Goal: Task Accomplishment & Management: Complete application form

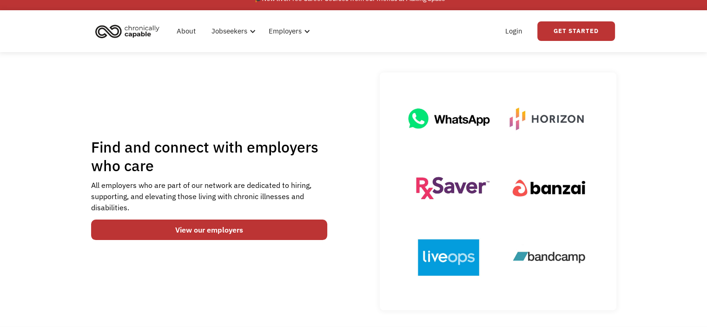
scroll to position [14, 0]
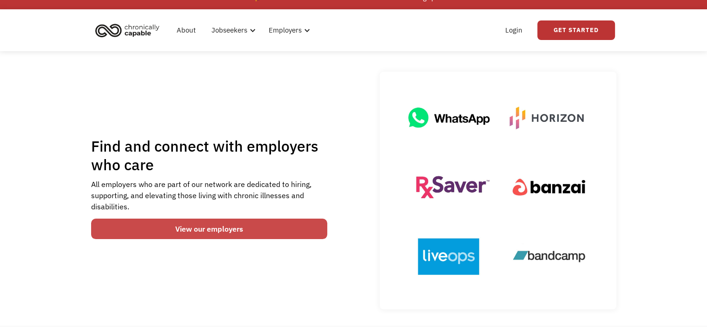
click at [278, 230] on link "View our employers" at bounding box center [209, 229] width 237 height 20
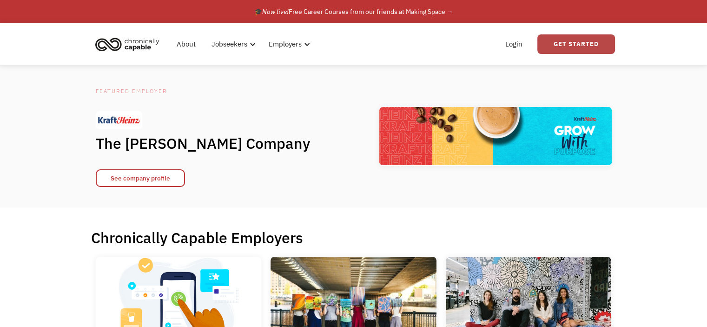
click at [556, 41] on link "Get Started" at bounding box center [576, 44] width 78 height 20
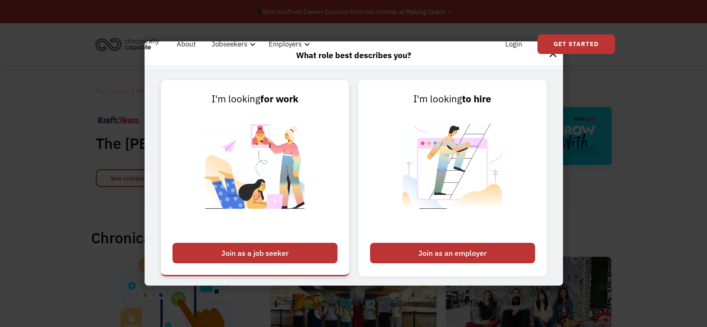
click at [282, 251] on div "Join as a job seeker" at bounding box center [254, 253] width 165 height 20
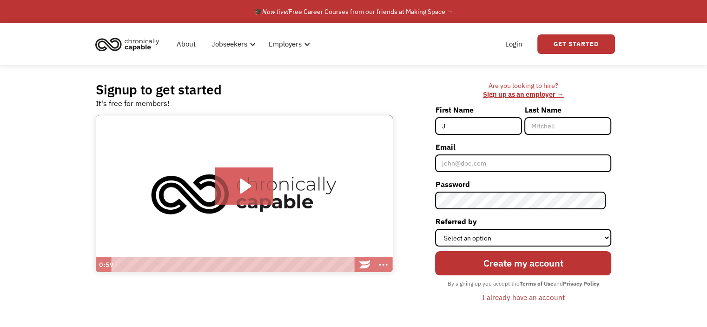
type input "Jeremy"
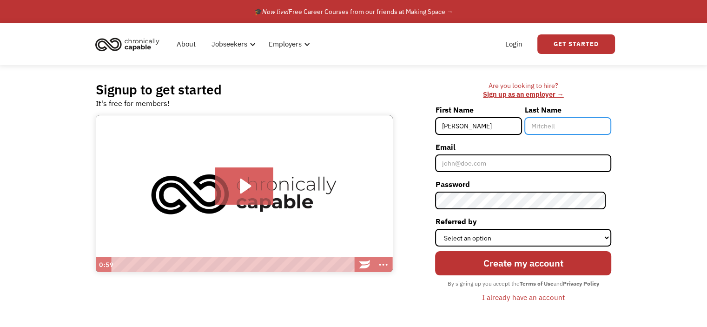
type input "Thornton"
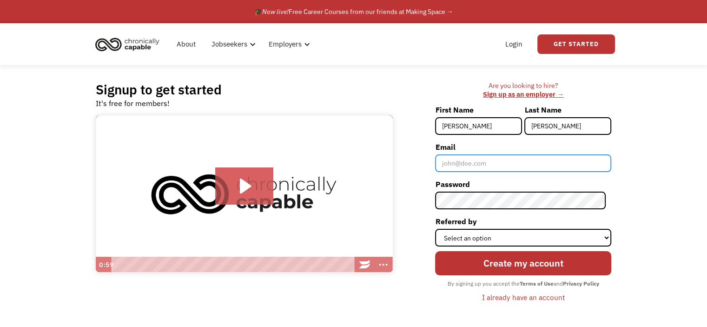
click at [495, 169] on input "Email" at bounding box center [523, 163] width 176 height 18
type input "[EMAIL_ADDRESS][DOMAIN_NAME]"
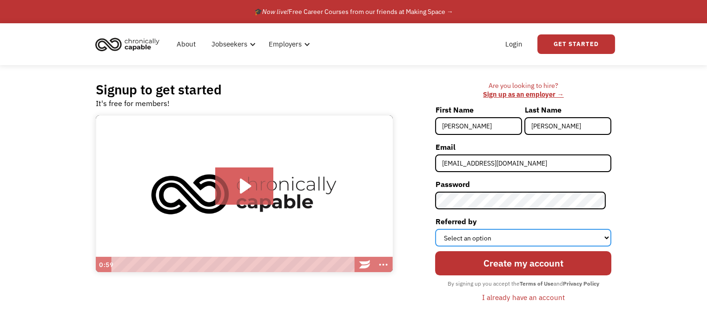
click at [545, 236] on select "Select an option Instagram Facebook Twitter Search Engine News Article Word of …" at bounding box center [523, 238] width 176 height 18
select select "Search Engine"
click at [441, 229] on select "Select an option Instagram Facebook Twitter Search Engine News Article Word of …" at bounding box center [523, 238] width 176 height 18
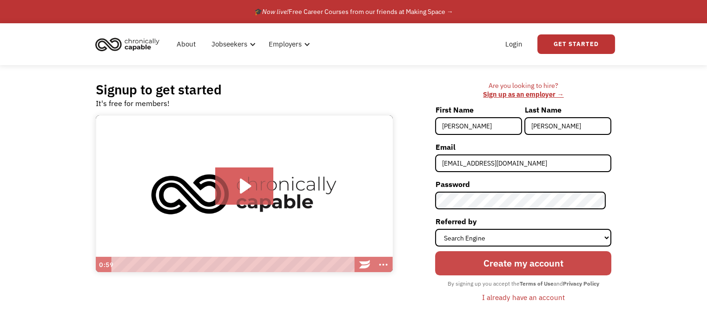
click at [524, 259] on input "Create my account" at bounding box center [523, 263] width 176 height 24
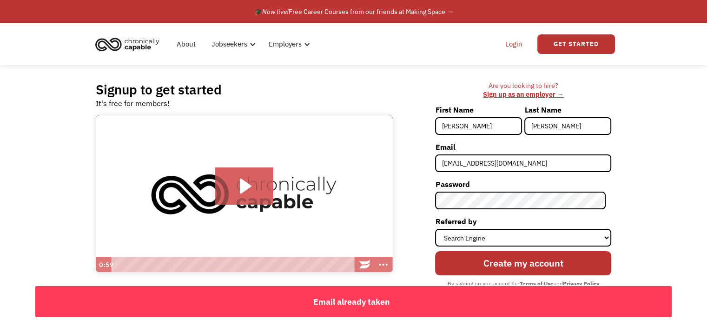
click at [521, 46] on link "Login" at bounding box center [514, 44] width 28 height 30
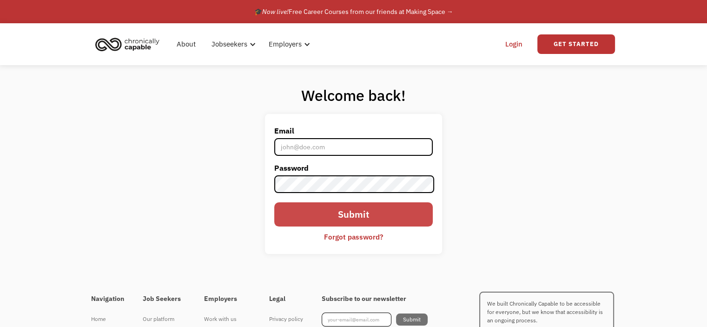
type input "jeremy1212xd@gmail.com"
click at [364, 212] on input "Submit" at bounding box center [353, 214] width 158 height 24
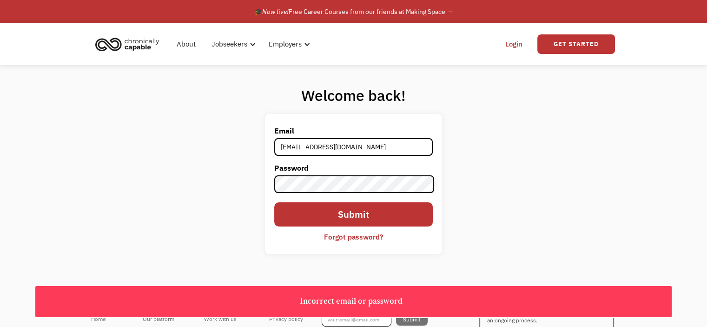
click at [361, 237] on div "Forgot password?" at bounding box center [353, 236] width 59 height 11
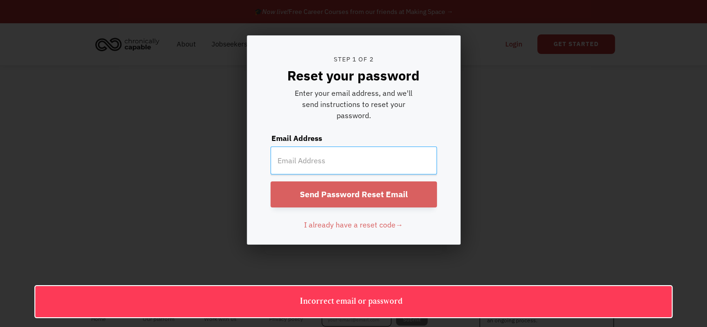
click at [332, 156] on input "email" at bounding box center [354, 160] width 166 height 28
type input "jeremy1212xd@gmail.com"
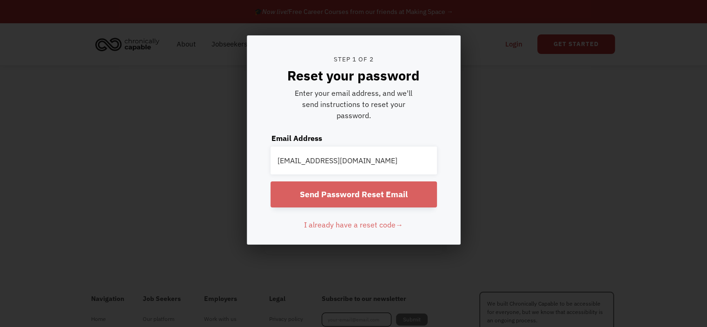
click at [353, 191] on input "Send Password Reset Email" at bounding box center [354, 194] width 166 height 26
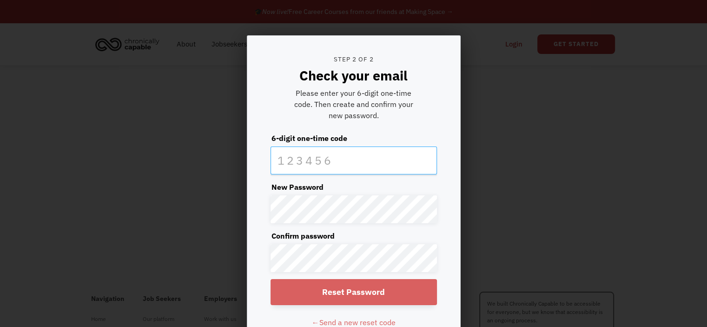
click at [344, 158] on input "text" at bounding box center [354, 160] width 166 height 28
paste input "692107"
type input "692107"
click at [403, 290] on input "Reset Password" at bounding box center [354, 292] width 166 height 26
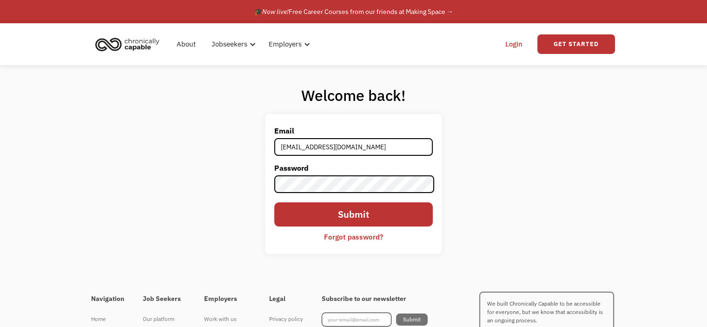
click at [492, 176] on div "Welcome back! Email jeremy1212xd@gmail.com Password Submit Forgot password? Tha…" at bounding box center [353, 173] width 707 height 216
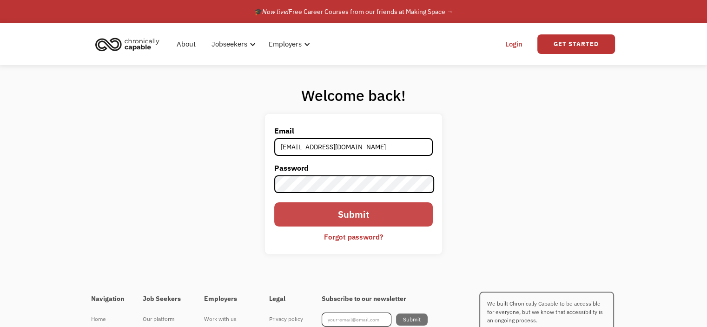
click at [353, 214] on input "Submit" at bounding box center [353, 214] width 158 height 24
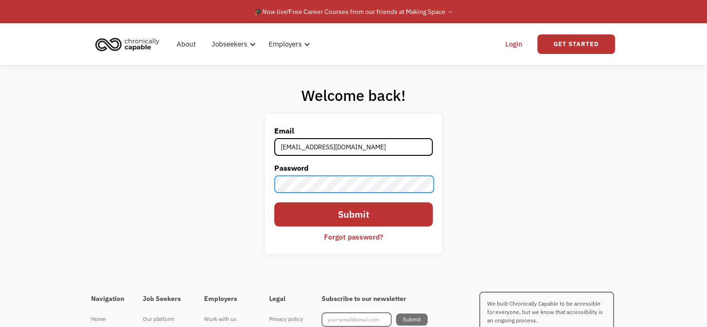
type input "692107"
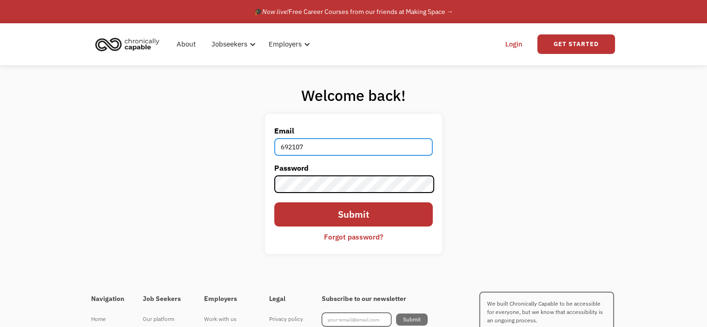
drag, startPoint x: 309, startPoint y: 140, endPoint x: 232, endPoint y: 148, distance: 76.7
click at [232, 148] on div "Welcome back! Email 692107 Password Submit Forgot password? Thank you! Your sub…" at bounding box center [353, 173] width 707 height 216
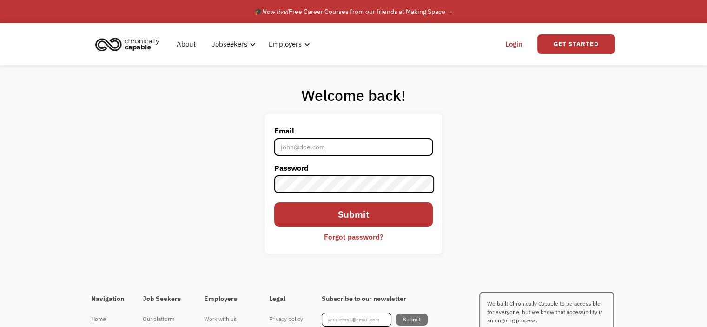
click at [232, 148] on div "Welcome back! Email Password Submit Forgot password? Thank you! Your submission…" at bounding box center [353, 173] width 707 height 216
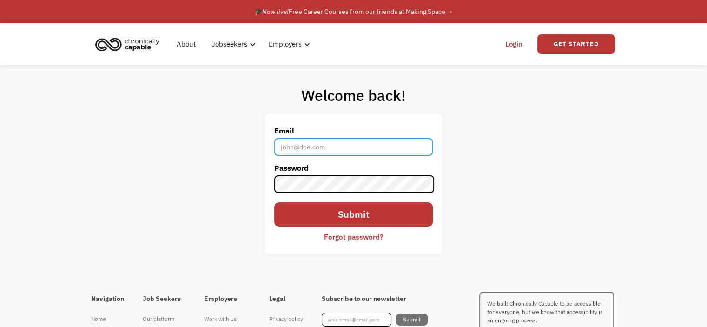
click at [337, 146] on input "Email" at bounding box center [353, 147] width 158 height 18
type input "[EMAIL_ADDRESS][DOMAIN_NAME]"
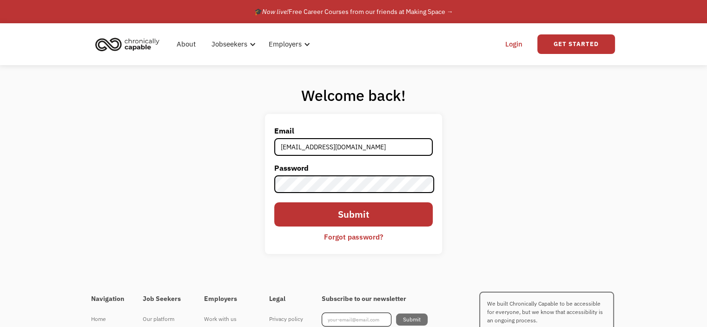
click at [570, 159] on div "Welcome back! Email jeremy1212xd@gmail.com Password Submit Forgot password? Tha…" at bounding box center [353, 173] width 707 height 216
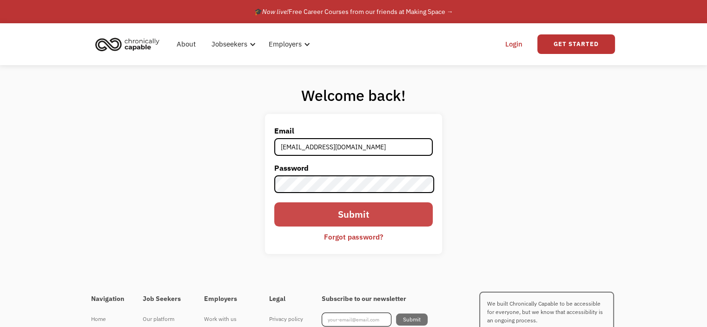
click at [394, 212] on input "Submit" at bounding box center [353, 214] width 158 height 24
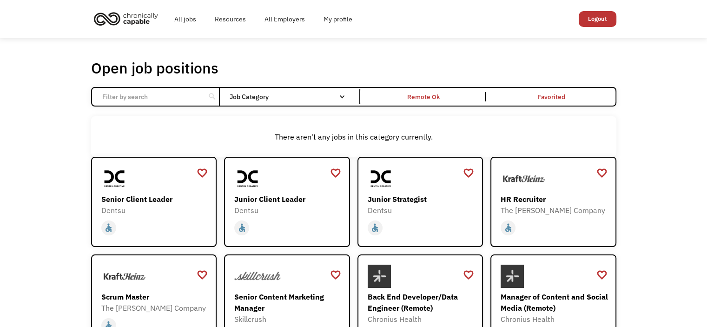
click at [663, 205] on div "Open job positions You have X liked items Search search Filter by category Admi…" at bounding box center [353, 303] width 707 height 530
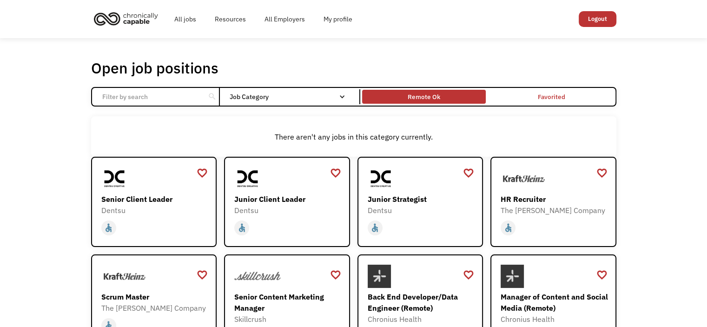
click at [382, 96] on div "Remote Ok" at bounding box center [424, 96] width 124 height 9
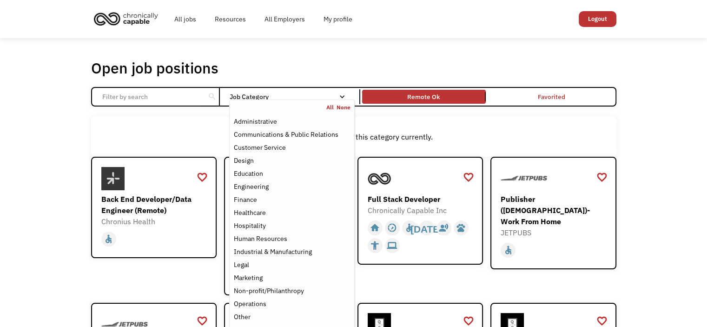
click at [313, 90] on div "Job Category" at bounding box center [291, 96] width 125 height 15
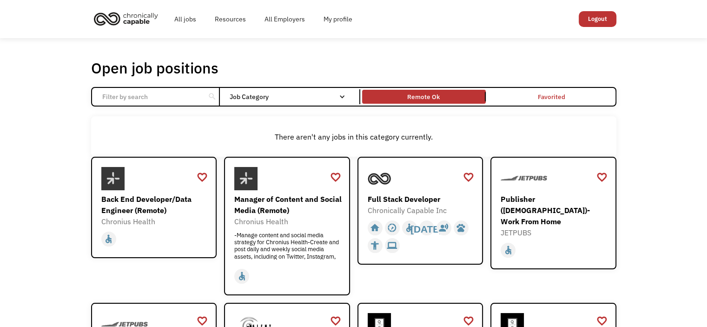
click at [312, 93] on div "Job Category" at bounding box center [291, 96] width 125 height 15
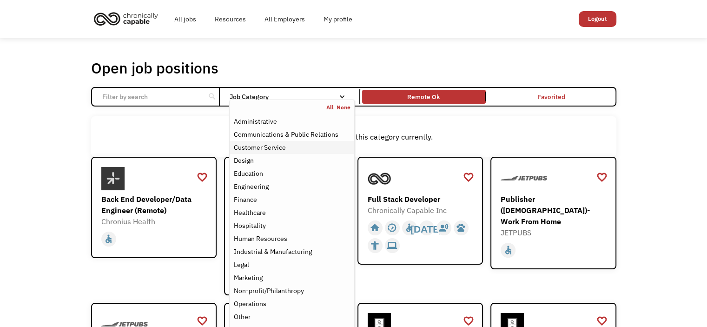
click at [292, 142] on div "Customer Service" at bounding box center [291, 147] width 117 height 11
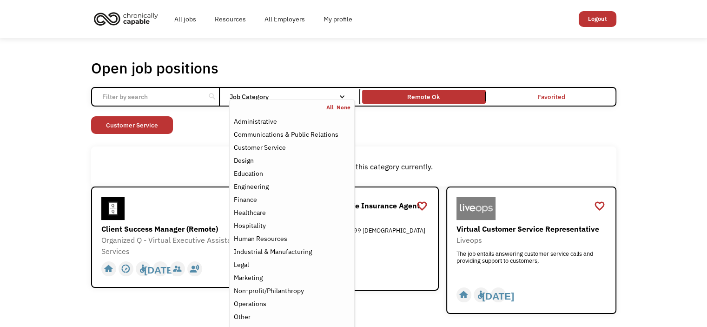
click at [517, 140] on div "Open job positions You have X liked items Search search Filter by category Admi…" at bounding box center [353, 186] width 525 height 255
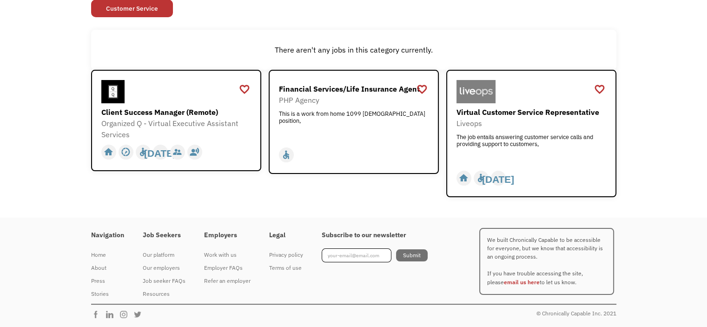
scroll to position [116, 0]
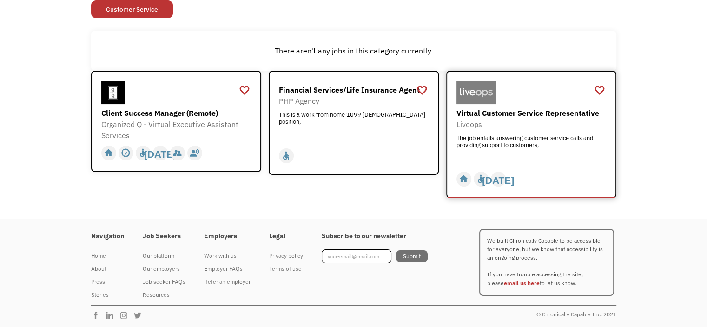
click at [549, 140] on div "The job entails answering customer service calls and providing support to custo…" at bounding box center [533, 148] width 152 height 28
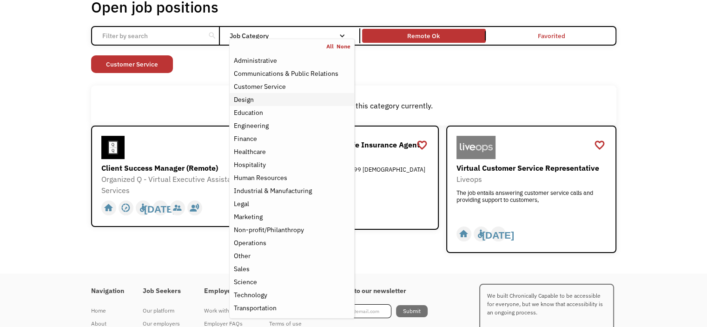
scroll to position [71, 0]
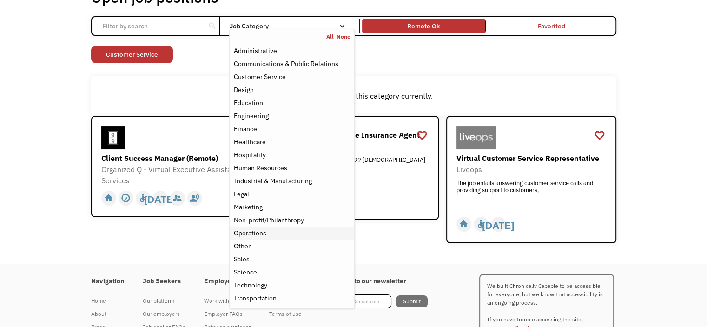
click at [275, 234] on div "Operations" at bounding box center [291, 232] width 117 height 11
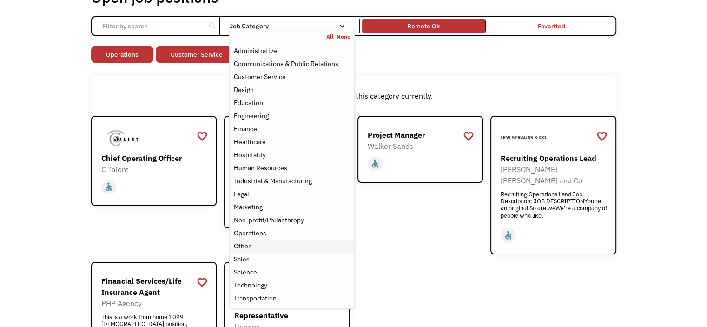
click at [249, 248] on div "Other" at bounding box center [241, 245] width 17 height 11
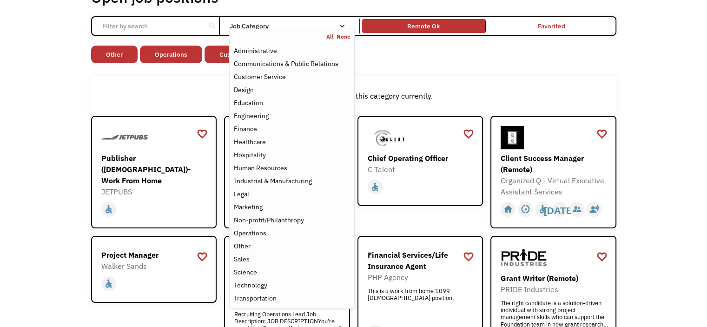
click at [642, 70] on div "Open job positions You have X liked items Search search Filter by category Admi…" at bounding box center [353, 257] width 707 height 580
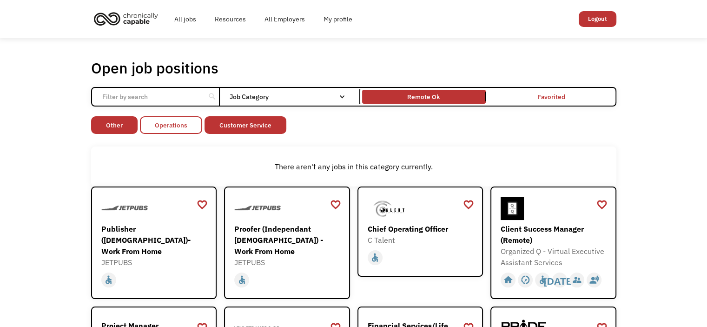
click at [172, 130] on link "Operations" at bounding box center [171, 125] width 62 height 18
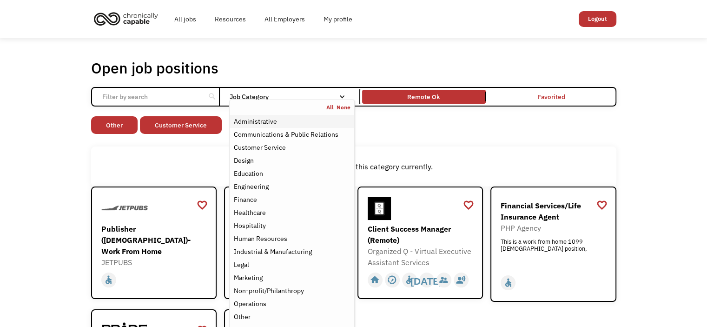
click at [251, 123] on div "Administrative" at bounding box center [254, 121] width 43 height 11
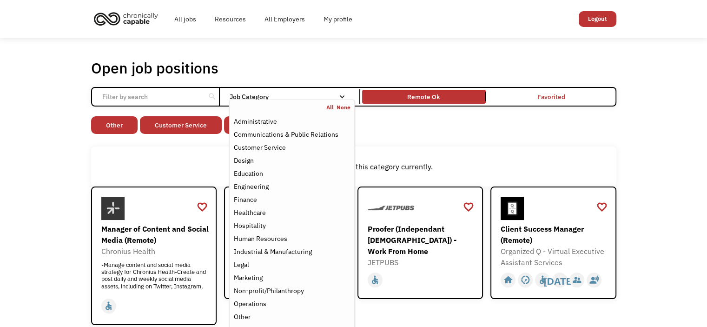
click at [392, 133] on div "Non-profit/Philanthropy Other Transportation Technology Science Sales Operation…" at bounding box center [353, 126] width 525 height 20
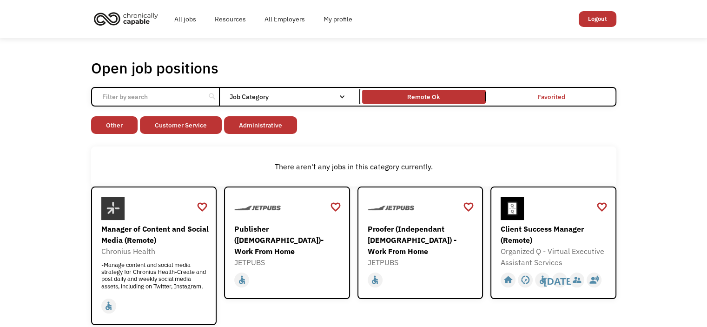
click at [183, 133] on link "Customer Service" at bounding box center [181, 125] width 82 height 18
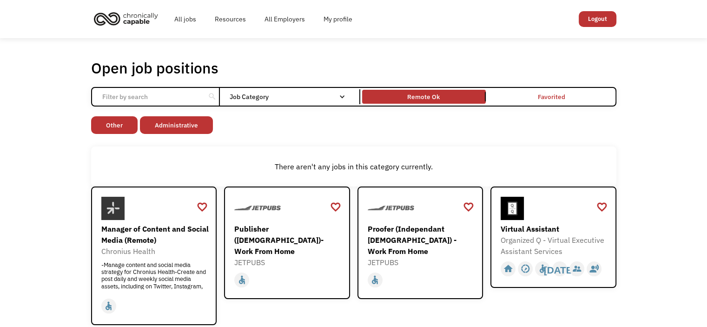
click at [187, 131] on link "Administrative" at bounding box center [176, 125] width 73 height 18
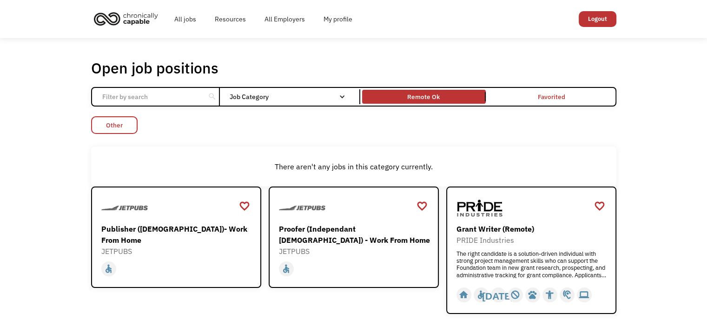
click at [128, 129] on link "Other" at bounding box center [114, 125] width 46 height 18
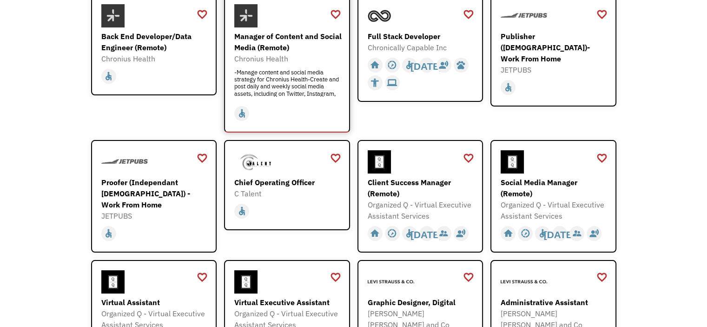
scroll to position [162, 0]
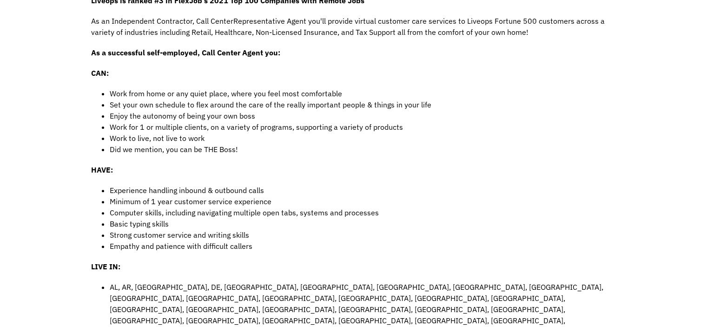
scroll to position [277, 0]
